Goal: Information Seeking & Learning: Understand process/instructions

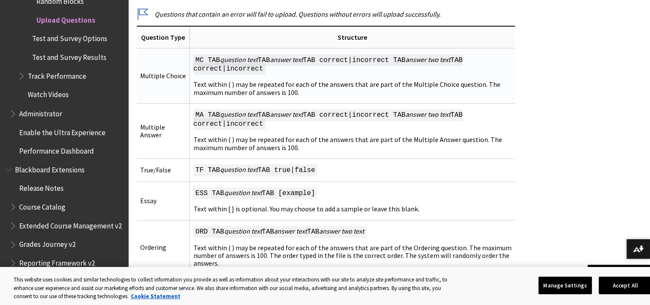
drag, startPoint x: 195, startPoint y: 57, endPoint x: 317, endPoint y: 92, distance: 126.8
click at [317, 92] on td "MC TAB question text TAB answer text TAB correct|incorrect TAB answer two text …" at bounding box center [352, 75] width 325 height 55
click at [292, 63] on span "MC TAB question text TAB answer text TAB correct|incorrect TAB answer two text …" at bounding box center [327, 64] width 269 height 21
click at [276, 64] on span "MC TAB question text TAB answer text TAB correct|incorrect TAB answer two text …" at bounding box center [327, 64] width 269 height 21
drag, startPoint x: 198, startPoint y: 59, endPoint x: 275, endPoint y: 65, distance: 77.7
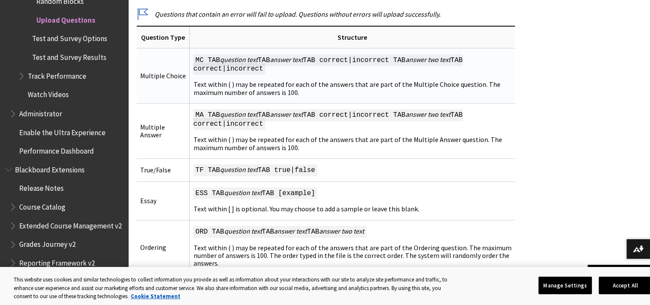
click at [275, 65] on td "MC TAB question text TAB answer text TAB correct|incorrect TAB answer two text …" at bounding box center [352, 75] width 325 height 55
click at [267, 66] on td "MC TAB question text TAB answer text TAB correct|incorrect TAB answer two text …" at bounding box center [352, 75] width 325 height 55
drag, startPoint x: 268, startPoint y: 62, endPoint x: 217, endPoint y: 60, distance: 50.5
click at [217, 60] on span "MC TAB question text TAB answer text TAB correct|incorrect TAB answer two text …" at bounding box center [327, 64] width 269 height 21
drag, startPoint x: 195, startPoint y: 58, endPoint x: 274, endPoint y: 67, distance: 78.8
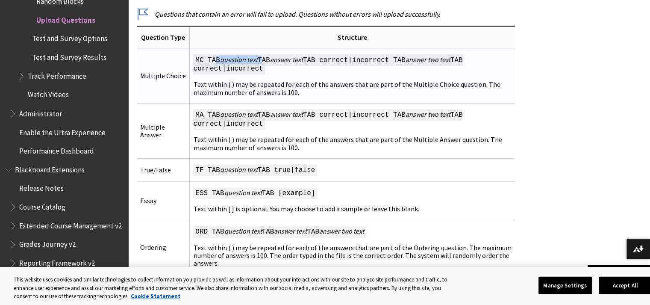
click at [274, 67] on td "MC TAB question text TAB answer text TAB correct|incorrect TAB answer two text …" at bounding box center [352, 75] width 325 height 55
copy span "MC TAB question text TAB answer text TAB correct|incorrect TAB answer two text …"
drag, startPoint x: 195, startPoint y: 112, endPoint x: 270, endPoint y: 119, distance: 75.5
click at [270, 119] on td "MA TAB question text TAB answer text TAB correct|incorrect TAB answer two text …" at bounding box center [352, 130] width 325 height 55
copy span "MA TAB question text TAB answer text TAB correct|incorrect TAB answer two text …"
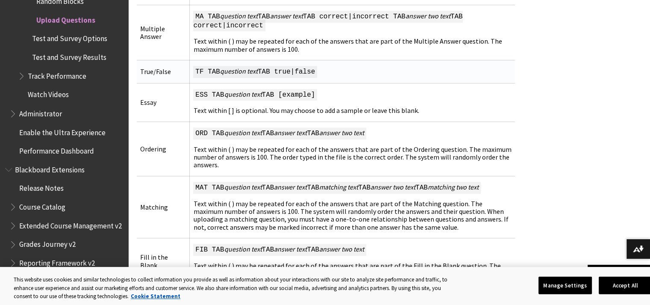
scroll to position [770, 0]
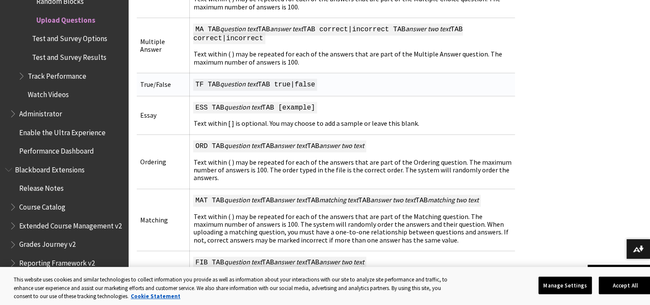
drag, startPoint x: 197, startPoint y: 82, endPoint x: 365, endPoint y: 82, distance: 168.5
click at [365, 82] on td "TF TAB question text TAB true|false" at bounding box center [352, 84] width 325 height 23
copy span "TF TAB question text TAB true|false"
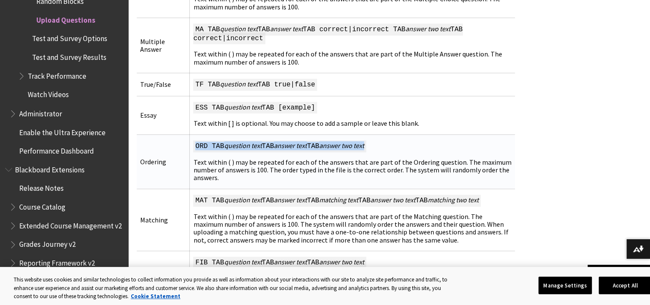
drag, startPoint x: 197, startPoint y: 140, endPoint x: 396, endPoint y: 137, distance: 198.8
click at [396, 137] on td "ORD TAB question text TAB answer text TAB answer two text Text within ( ) may b…" at bounding box center [352, 161] width 325 height 54
copy span "ORD TAB question text TAB answer text TAB answer two text"
